Goal: Transaction & Acquisition: Purchase product/service

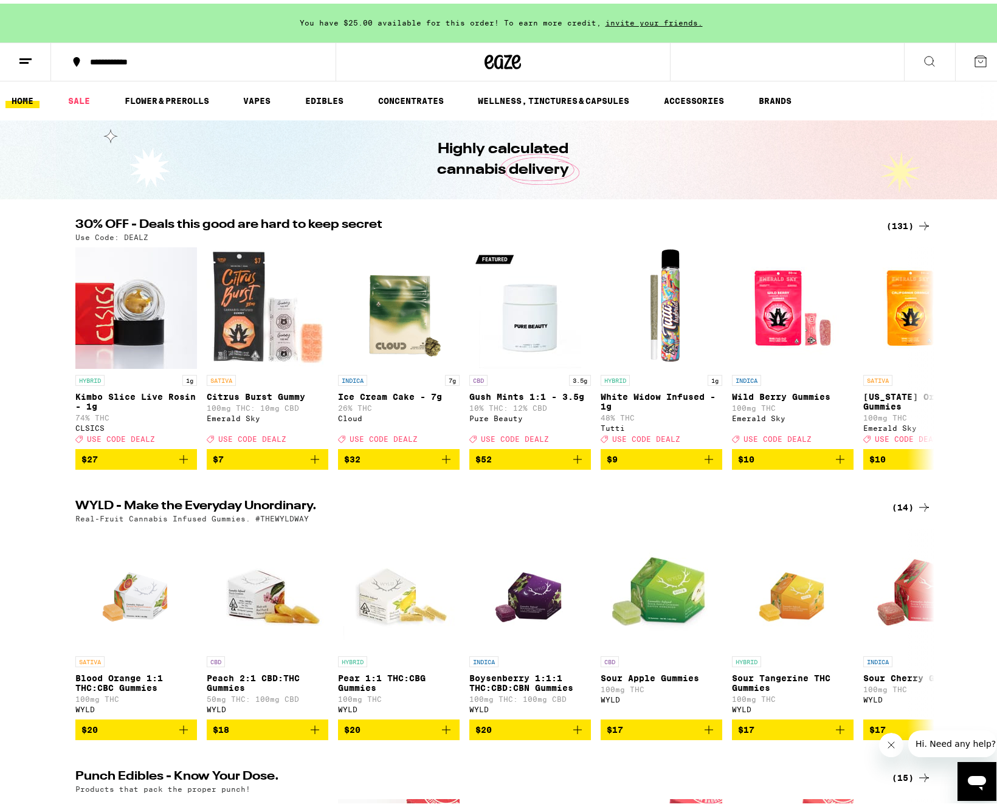
click at [903, 215] on div "(131)" at bounding box center [908, 222] width 45 height 15
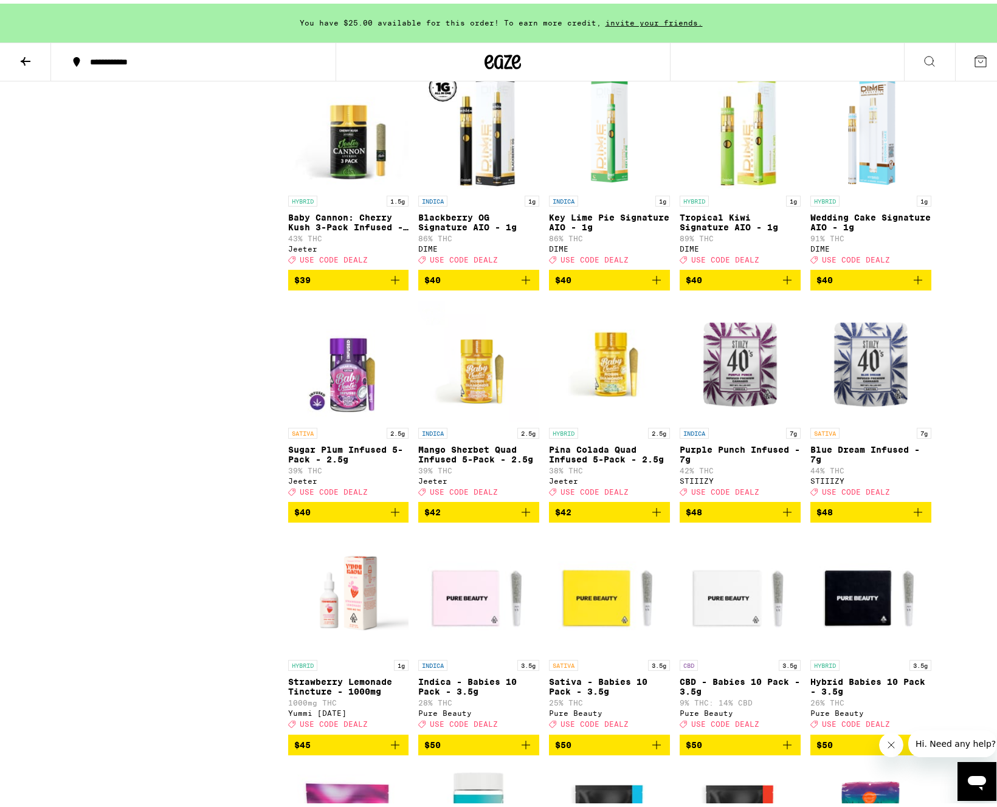
scroll to position [5155, 0]
